Goal: Task Accomplishment & Management: Complete application form

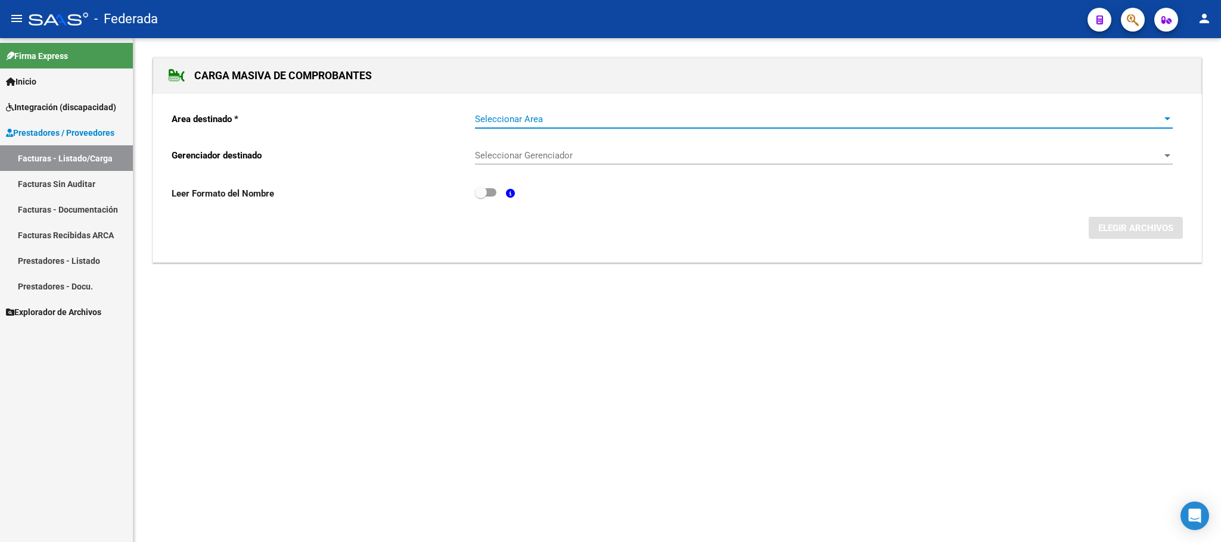
click at [524, 120] on span "Seleccionar Area" at bounding box center [818, 119] width 687 height 11
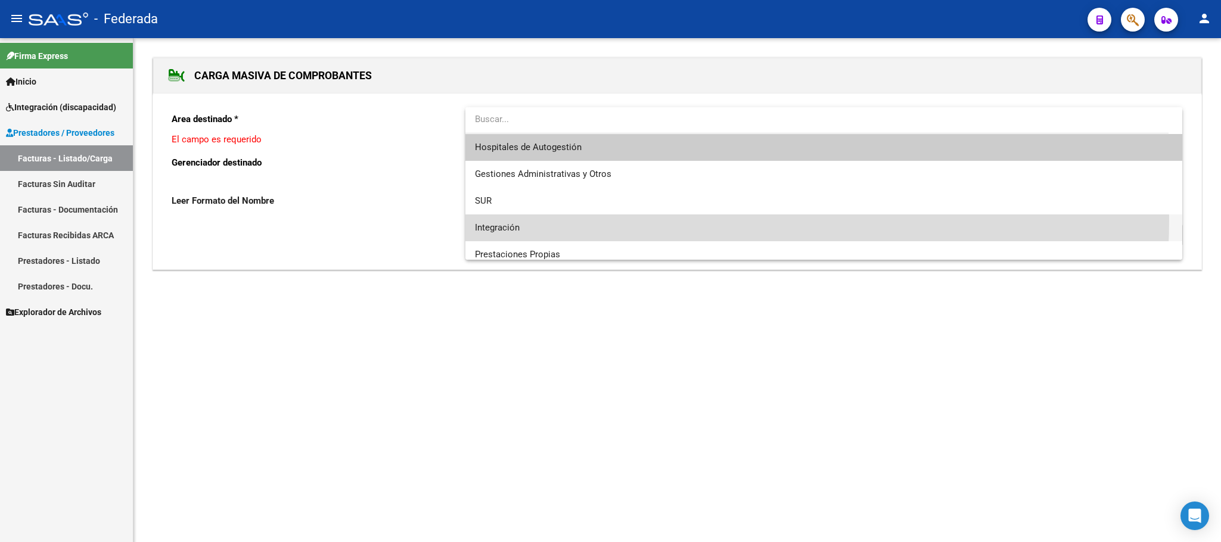
click at [503, 217] on span "Integración" at bounding box center [823, 228] width 697 height 27
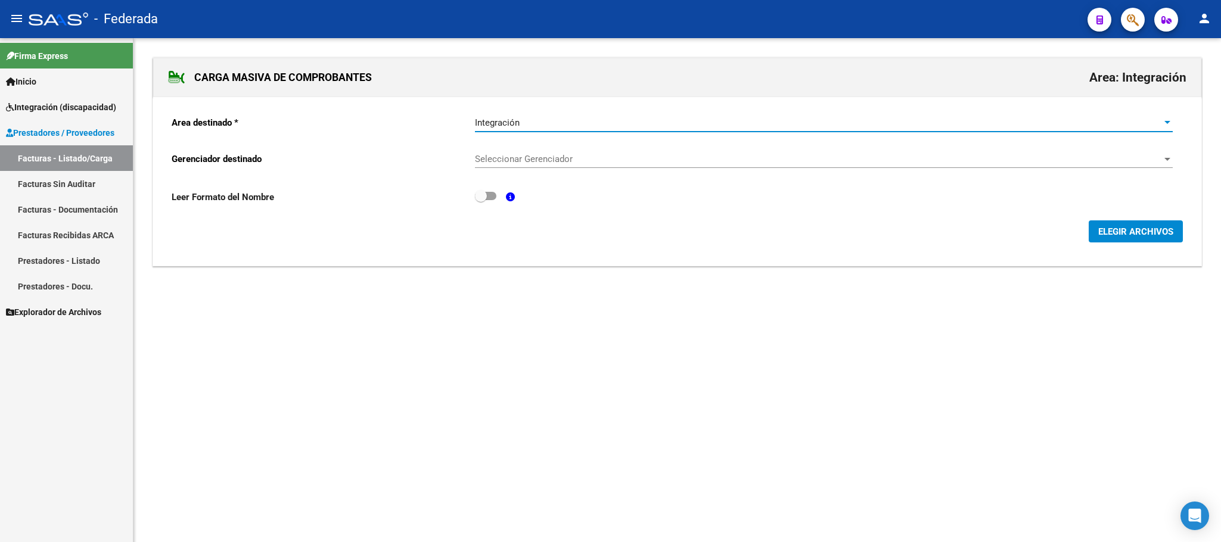
click at [524, 162] on span "Seleccionar Gerenciador" at bounding box center [818, 159] width 687 height 11
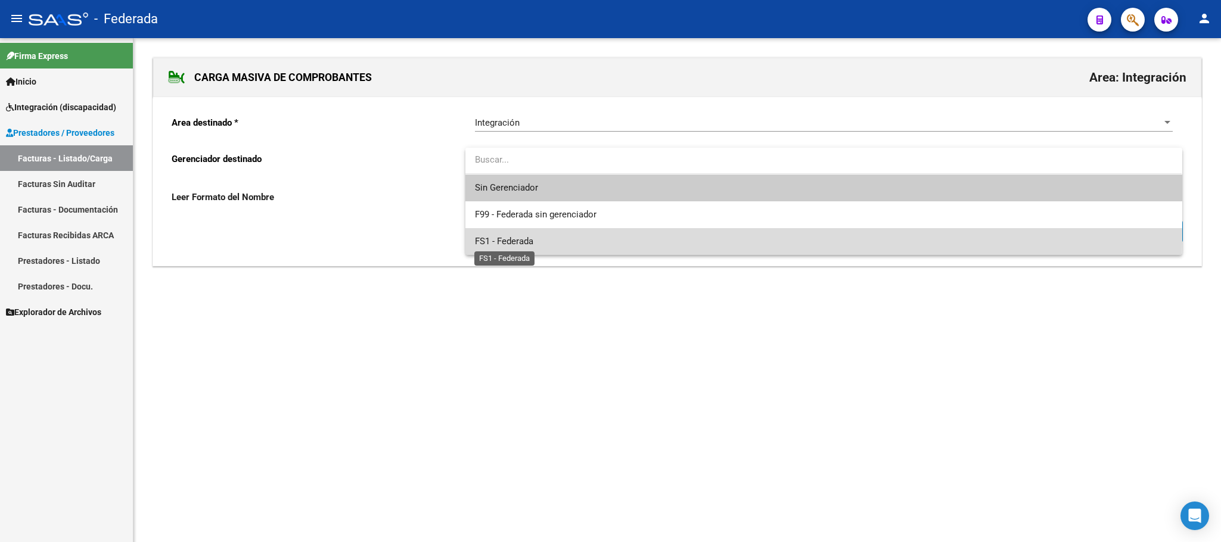
click at [524, 236] on span "FS1 - Federada" at bounding box center [504, 241] width 58 height 11
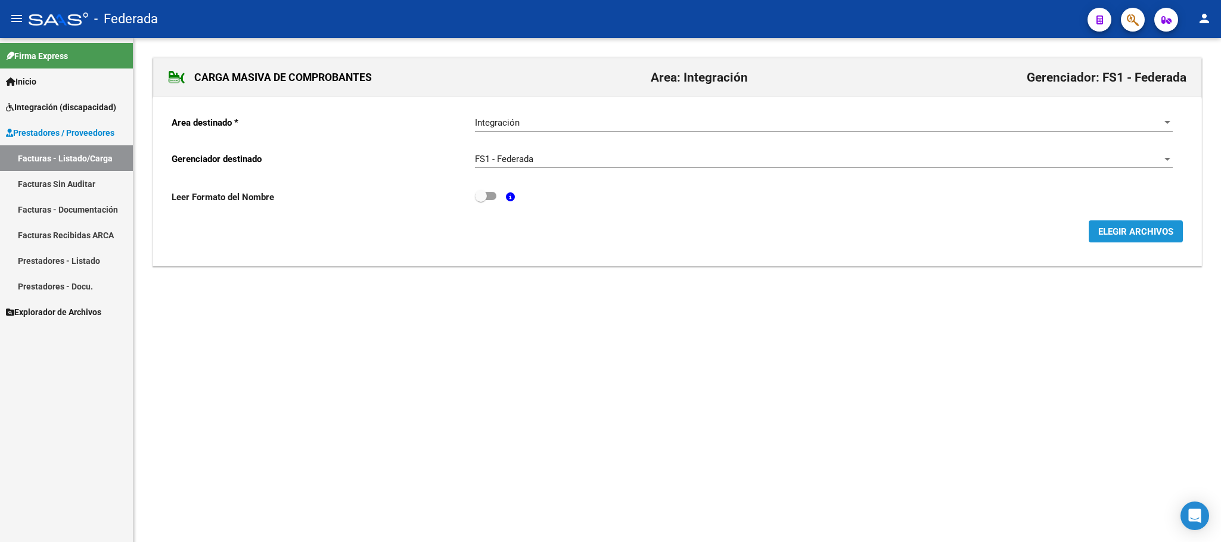
click at [1112, 237] on span "ELEGIR ARCHIVOS" at bounding box center [1136, 232] width 75 height 11
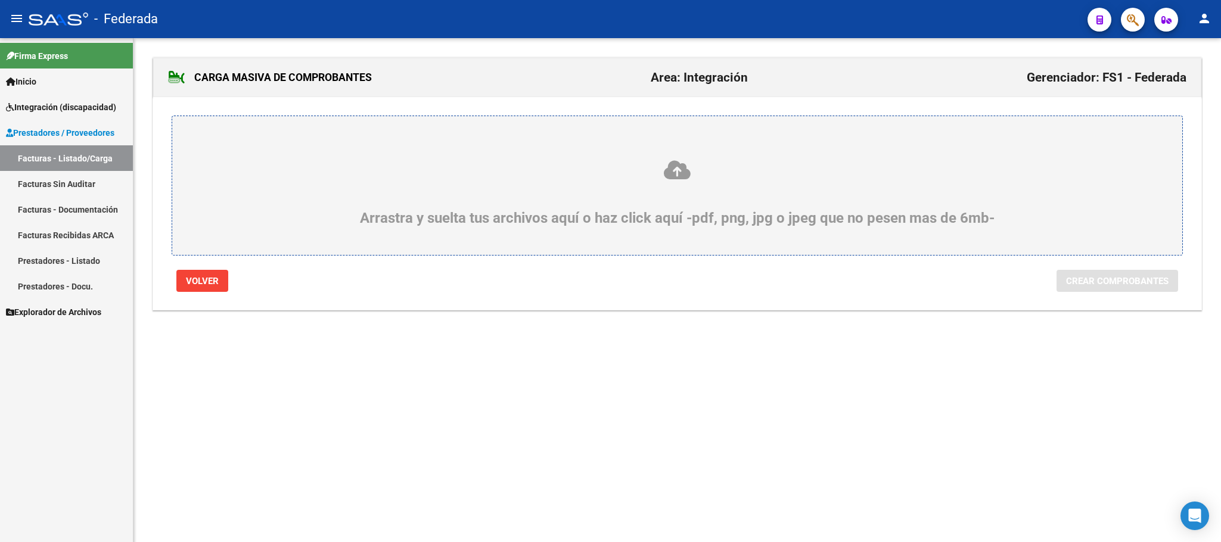
click at [676, 170] on icon at bounding box center [677, 170] width 953 height 22
click at [0, 0] on input "Arrastra y suelta tus archivos aquí o haz click aquí -pdf, png, jpg o jpeg que …" at bounding box center [0, 0] width 0 height 0
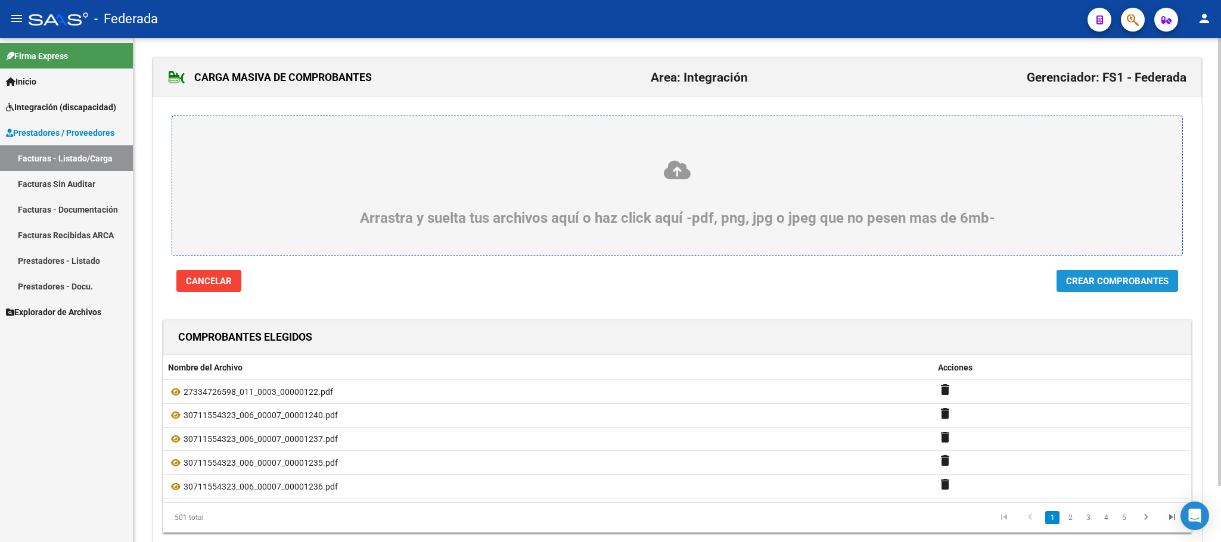
click at [1115, 283] on span "Crear Comprobantes" at bounding box center [1117, 281] width 103 height 11
